Goal: Use online tool/utility: Utilize a website feature to perform a specific function

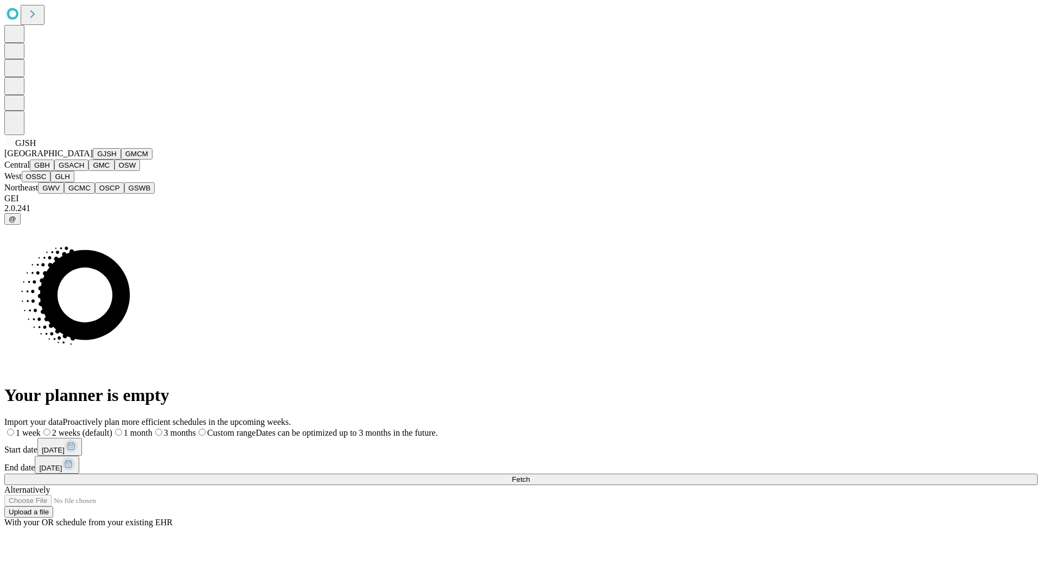
click at [93, 160] on button "GJSH" at bounding box center [107, 153] width 28 height 11
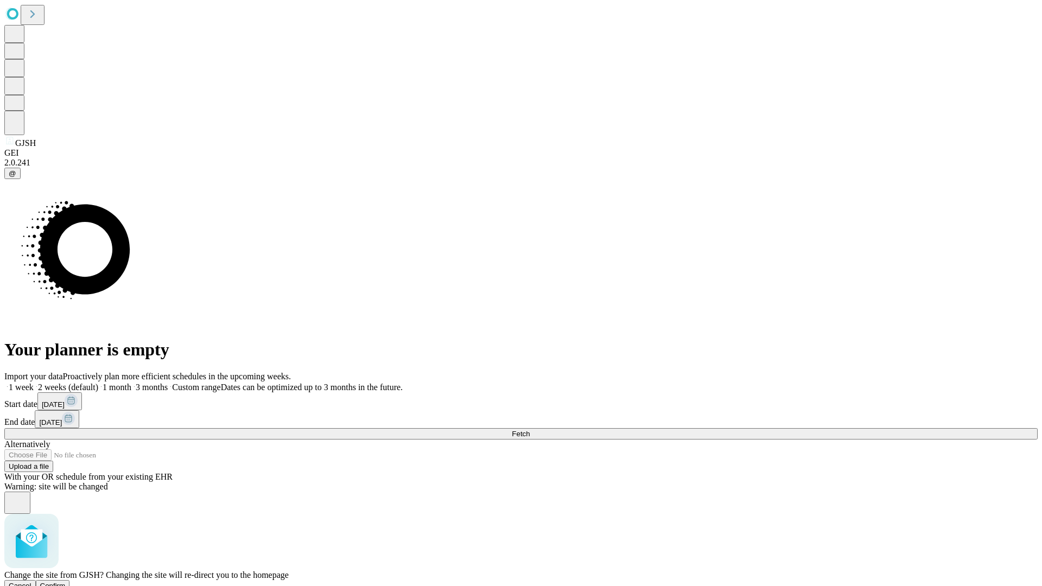
click at [66, 582] on span "Confirm" at bounding box center [53, 586] width 26 height 8
click at [131, 383] on label "1 month" at bounding box center [114, 387] width 33 height 9
click at [530, 430] on span "Fetch" at bounding box center [521, 434] width 18 height 8
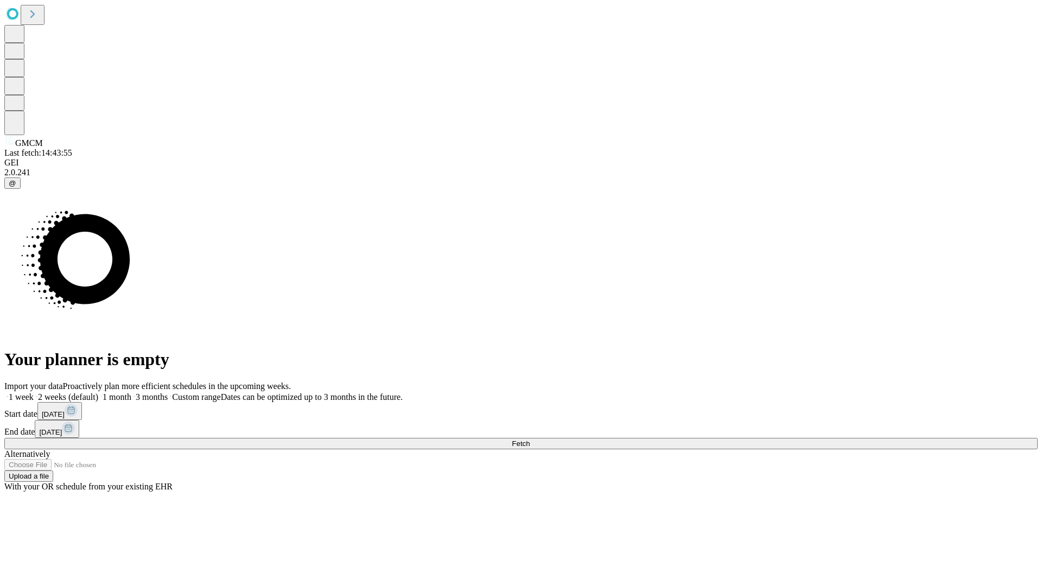
click at [131, 392] on label "1 month" at bounding box center [114, 396] width 33 height 9
click at [530, 440] on span "Fetch" at bounding box center [521, 444] width 18 height 8
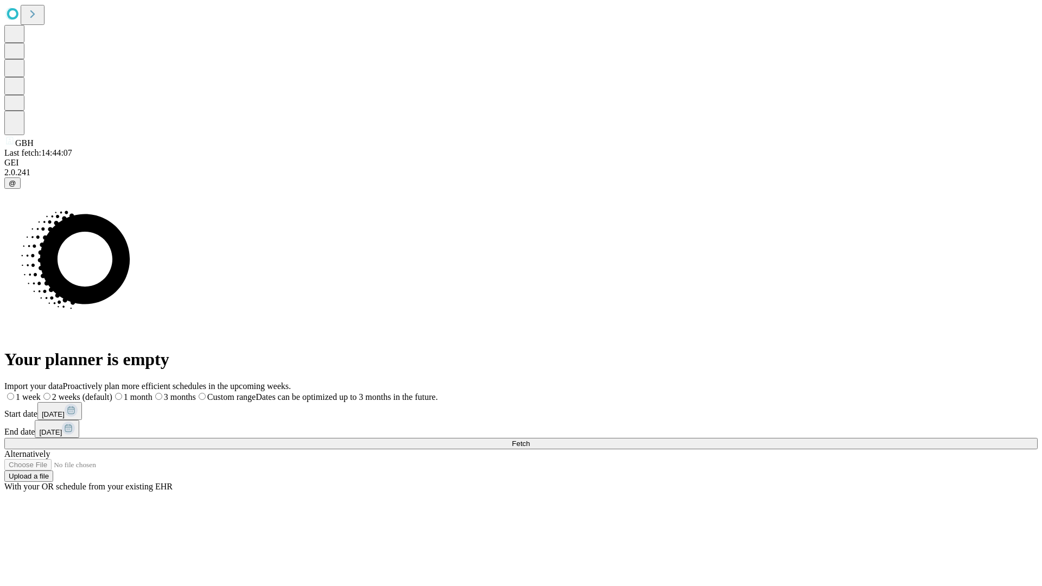
click at [153, 392] on label "1 month" at bounding box center [132, 396] width 40 height 9
click at [530, 440] on span "Fetch" at bounding box center [521, 444] width 18 height 8
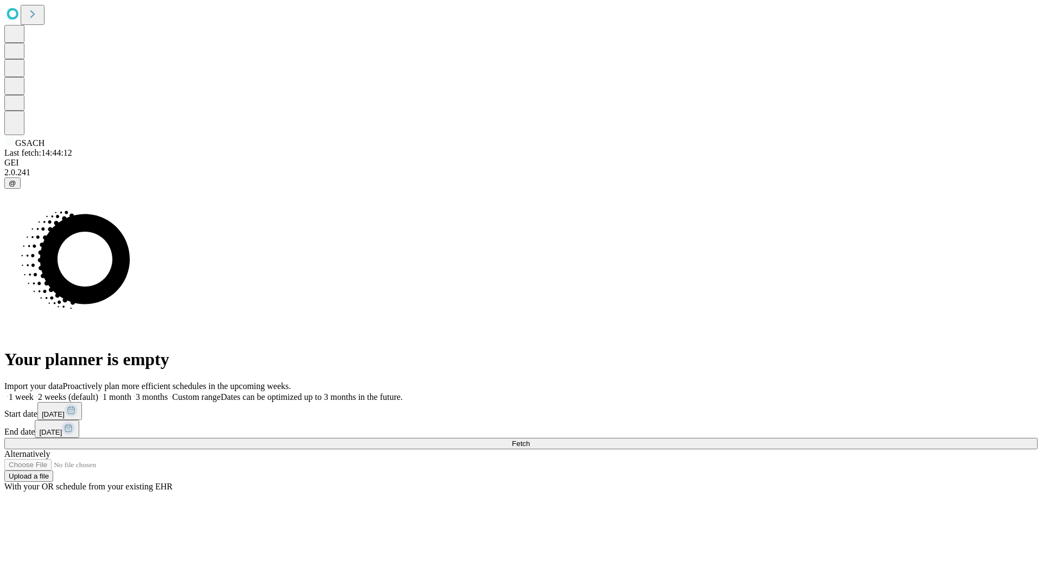
click at [131, 392] on label "1 month" at bounding box center [114, 396] width 33 height 9
click at [530, 440] on span "Fetch" at bounding box center [521, 444] width 18 height 8
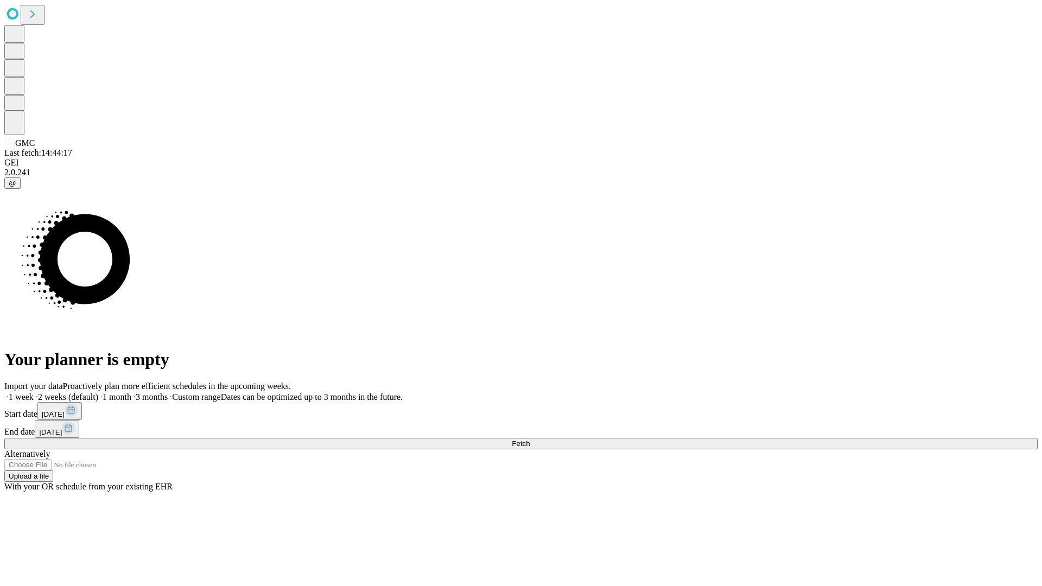
click at [530, 440] on span "Fetch" at bounding box center [521, 444] width 18 height 8
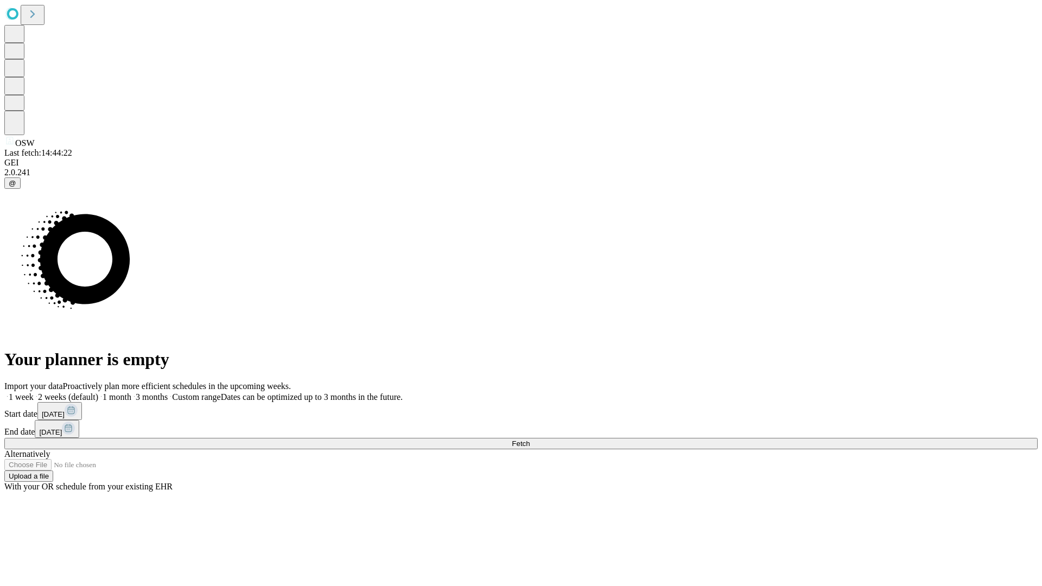
click at [131, 392] on label "1 month" at bounding box center [114, 396] width 33 height 9
click at [530, 440] on span "Fetch" at bounding box center [521, 444] width 18 height 8
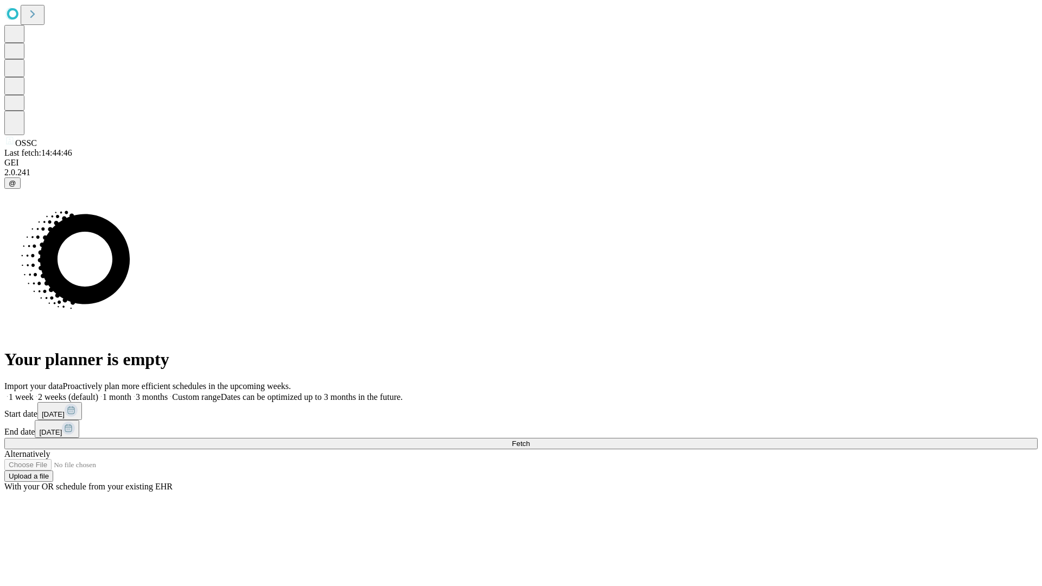
click at [131, 392] on label "1 month" at bounding box center [114, 396] width 33 height 9
click at [530, 440] on span "Fetch" at bounding box center [521, 444] width 18 height 8
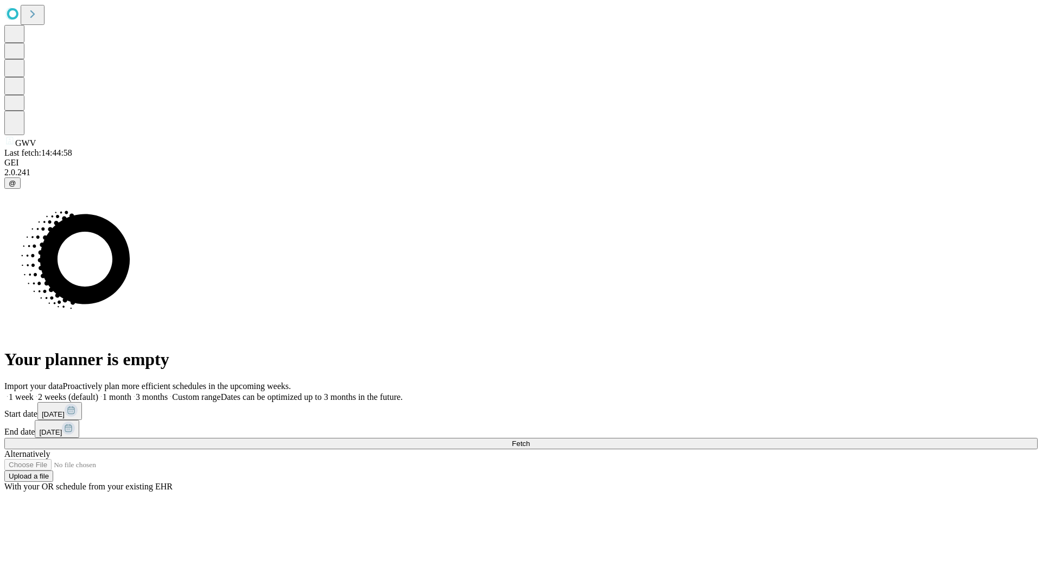
click at [131, 392] on label "1 month" at bounding box center [114, 396] width 33 height 9
click at [530, 440] on span "Fetch" at bounding box center [521, 444] width 18 height 8
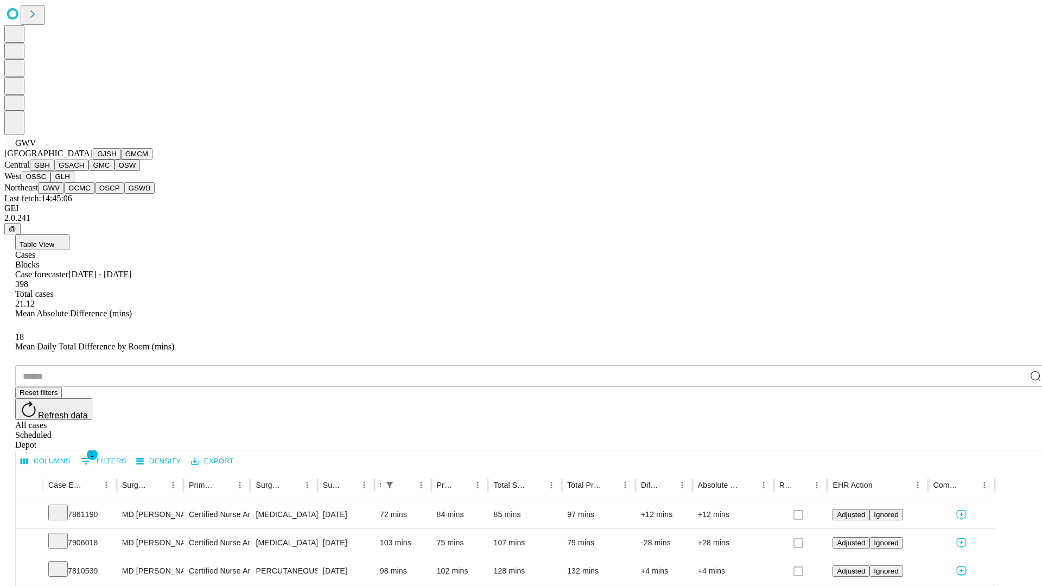
click at [84, 194] on button "GCMC" at bounding box center [79, 187] width 31 height 11
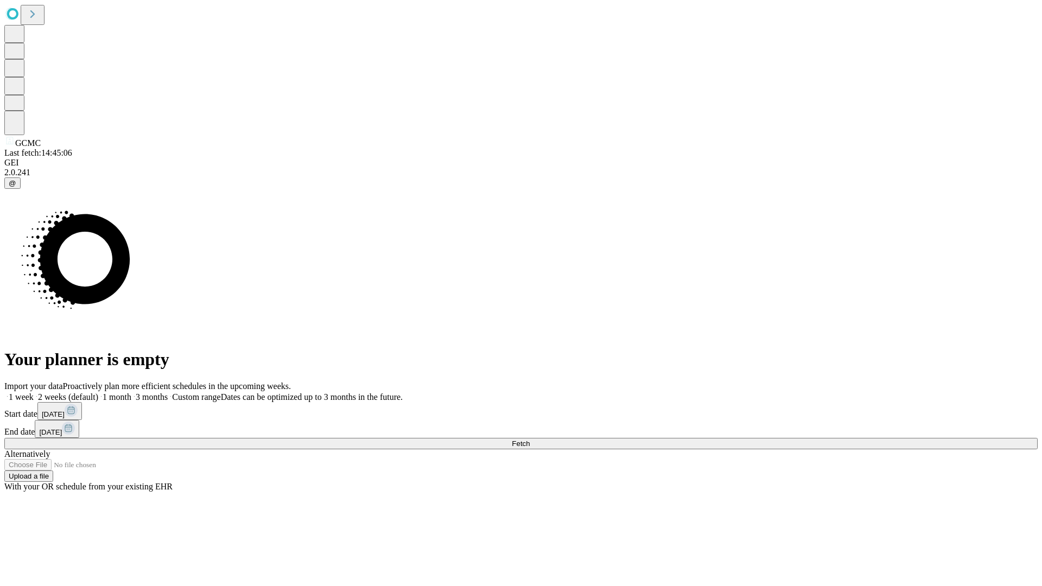
click at [131, 392] on label "1 month" at bounding box center [114, 396] width 33 height 9
click at [530, 440] on span "Fetch" at bounding box center [521, 444] width 18 height 8
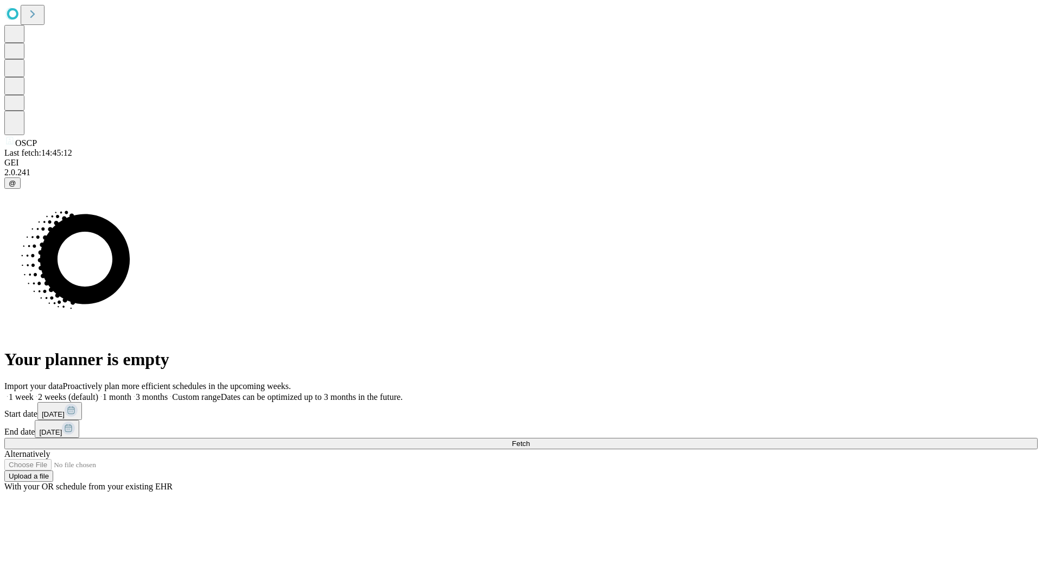
click at [530, 440] on span "Fetch" at bounding box center [521, 444] width 18 height 8
